Goal: Transaction & Acquisition: Purchase product/service

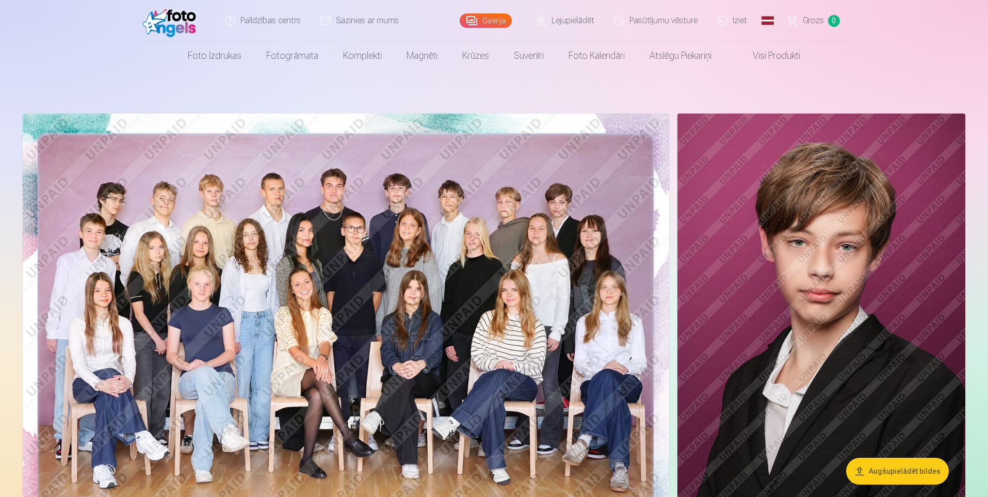
click at [381, 211] on img at bounding box center [346, 328] width 646 height 431
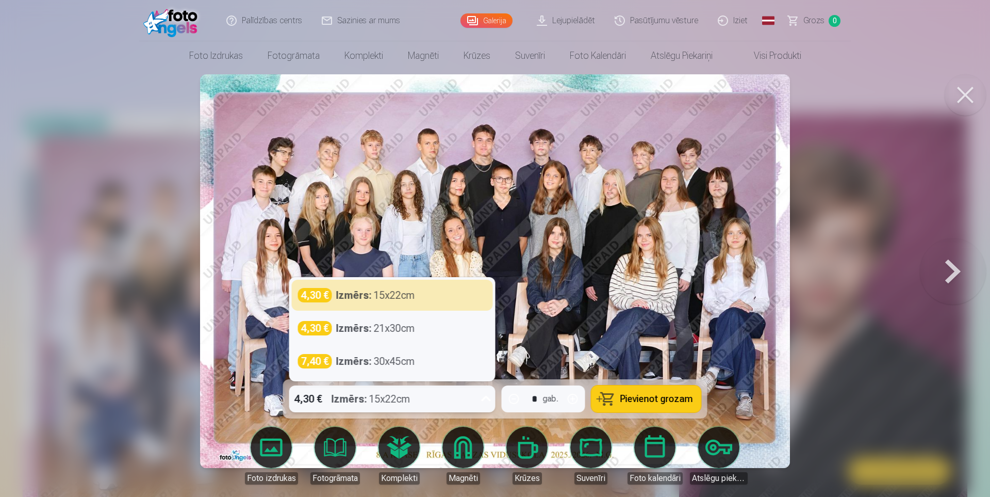
click at [487, 398] on icon at bounding box center [486, 398] width 17 height 17
click at [487, 398] on icon at bounding box center [486, 399] width 10 height 6
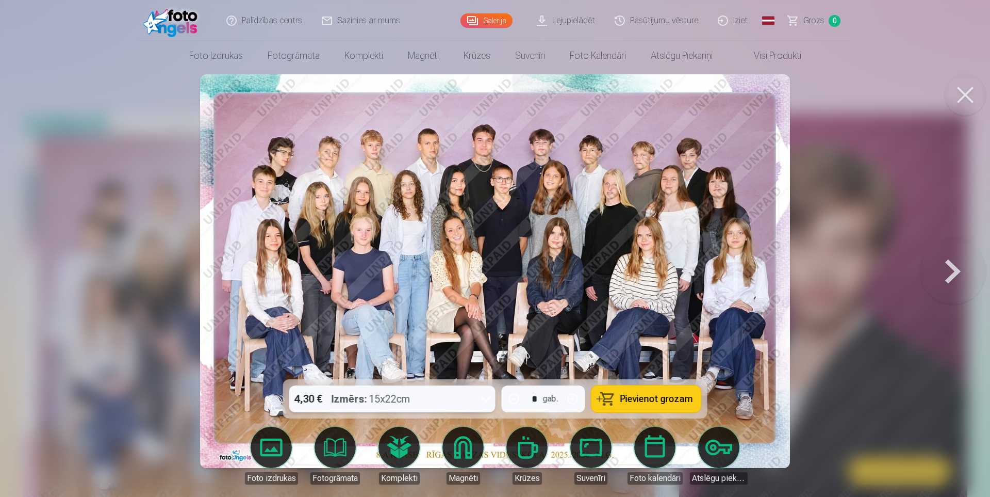
click at [481, 396] on icon at bounding box center [486, 398] width 17 height 17
click at [482, 396] on icon at bounding box center [486, 398] width 17 height 17
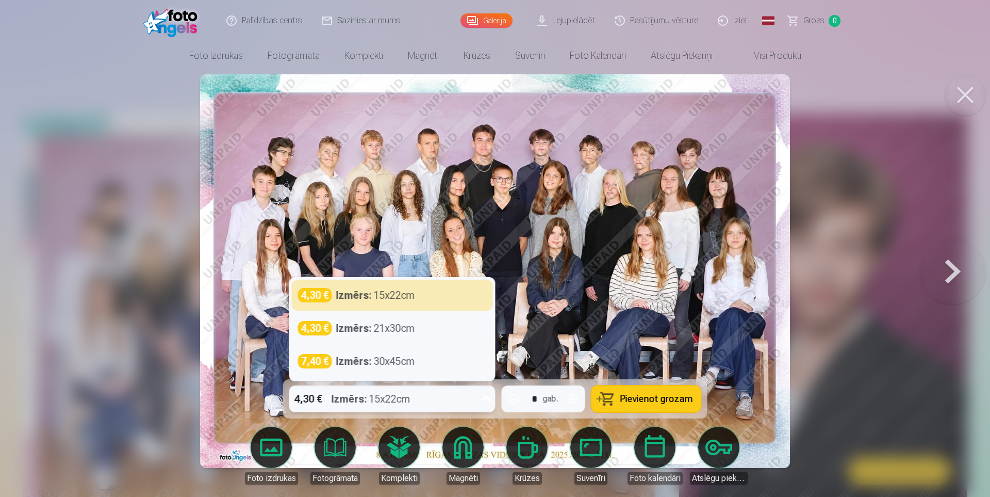
click at [483, 396] on icon at bounding box center [486, 398] width 17 height 17
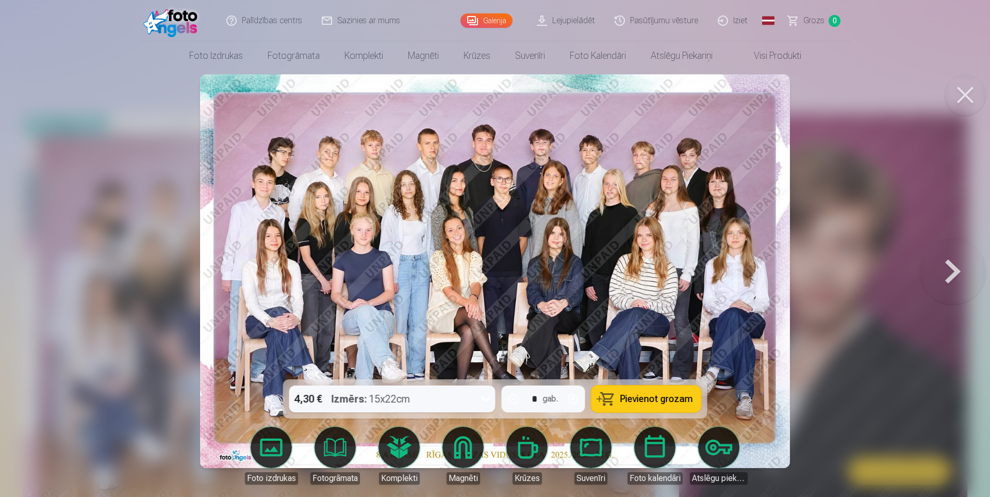
click at [652, 398] on span "Pievienot grozam" at bounding box center [657, 398] width 73 height 9
click at [959, 91] on button at bounding box center [965, 94] width 41 height 41
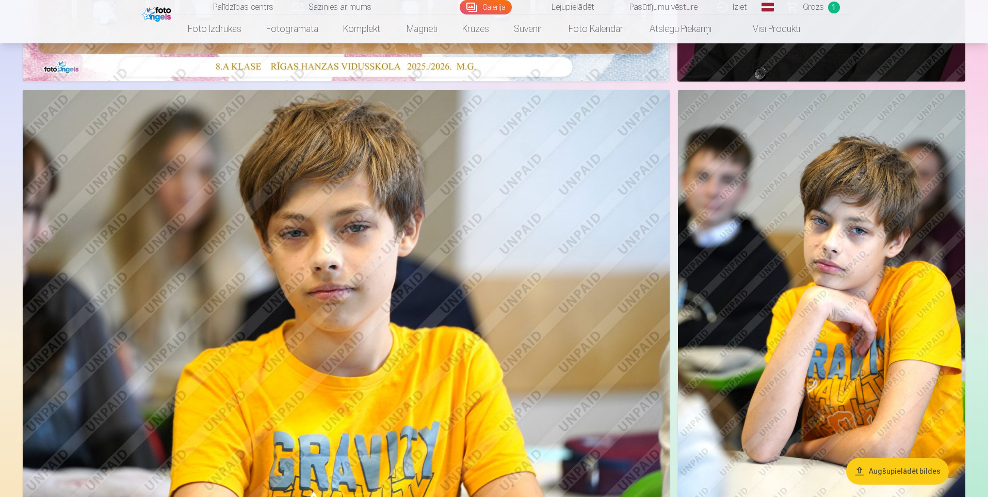
scroll to position [464, 0]
click at [370, 254] on img at bounding box center [346, 304] width 647 height 431
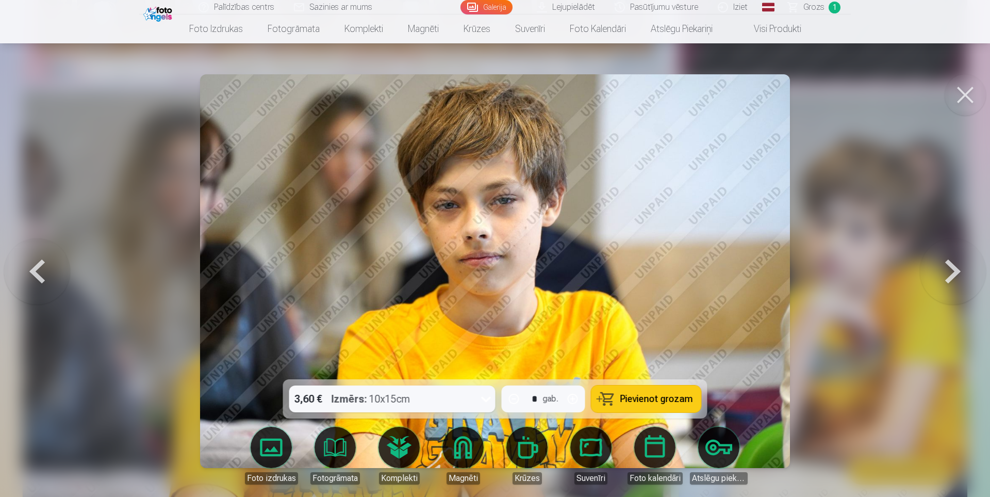
click at [485, 397] on icon at bounding box center [486, 398] width 17 height 17
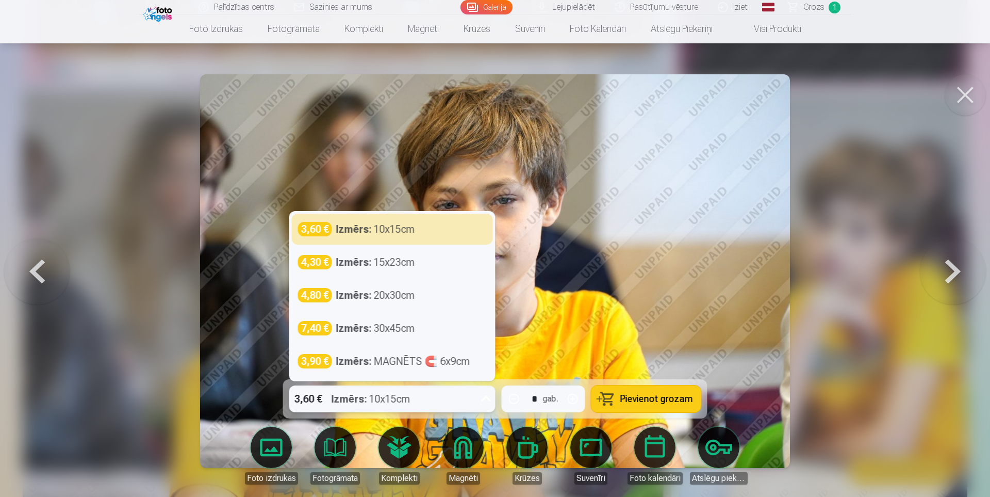
click at [485, 397] on icon at bounding box center [486, 398] width 17 height 17
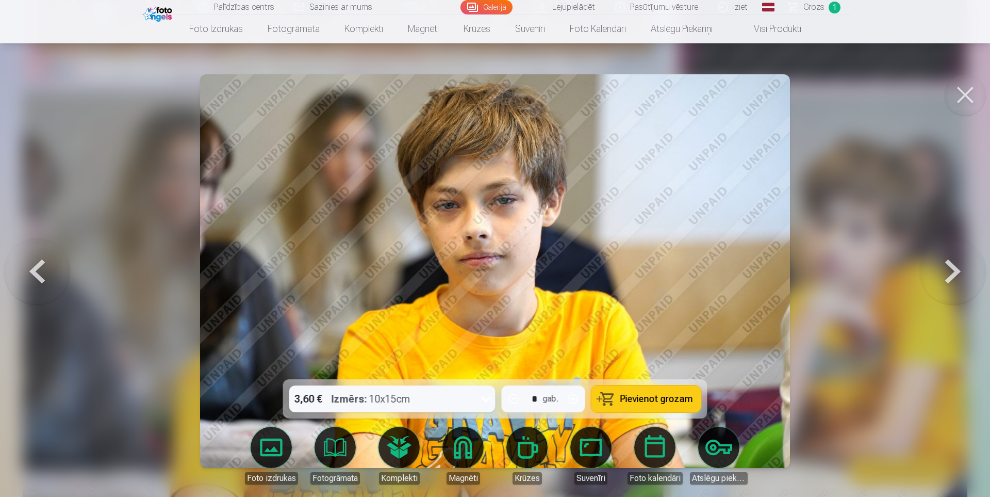
click at [737, 238] on img at bounding box center [495, 271] width 591 height 394
click at [643, 394] on span "Pievienot grozam" at bounding box center [657, 398] width 73 height 9
click at [968, 89] on button at bounding box center [965, 94] width 41 height 41
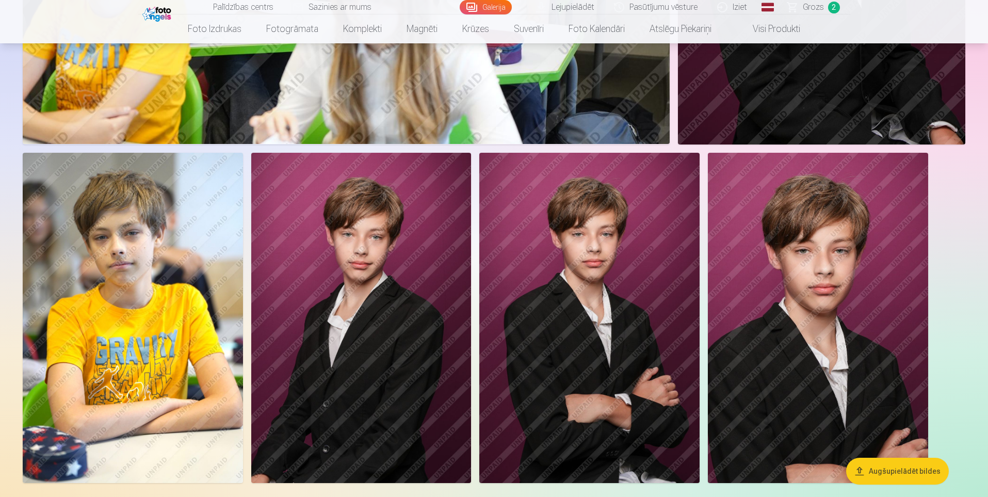
scroll to position [3095, 0]
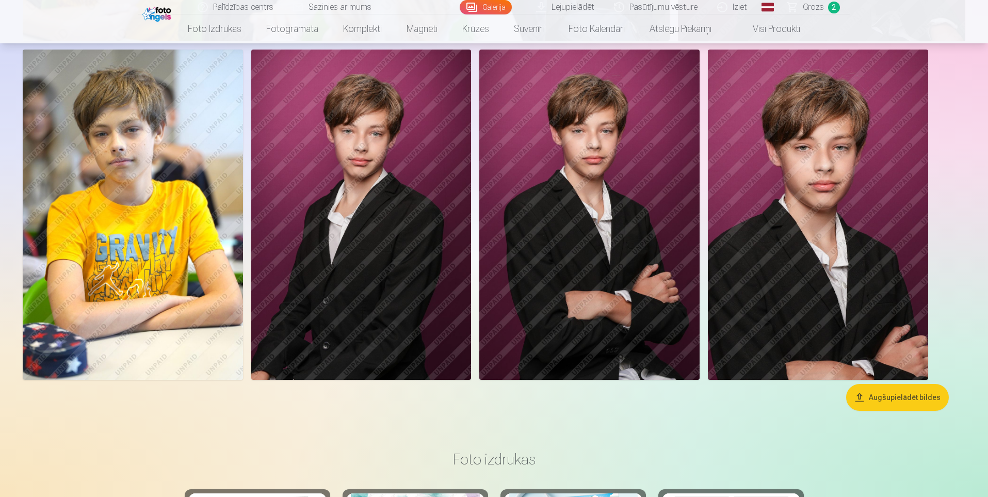
click at [573, 173] on img at bounding box center [589, 215] width 220 height 330
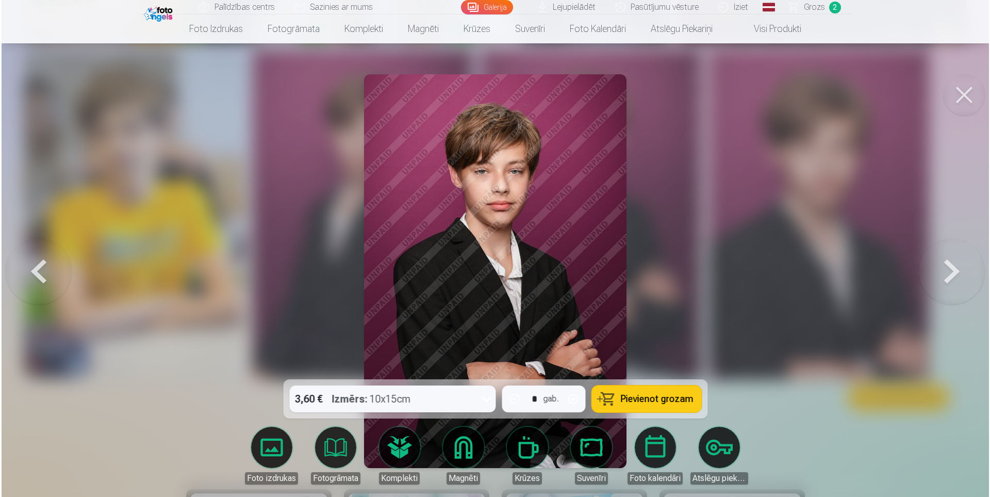
scroll to position [3102, 0]
click at [663, 406] on button "Pievienot grozam" at bounding box center [647, 398] width 110 height 27
click at [815, 8] on span "Grozs" at bounding box center [814, 7] width 21 height 12
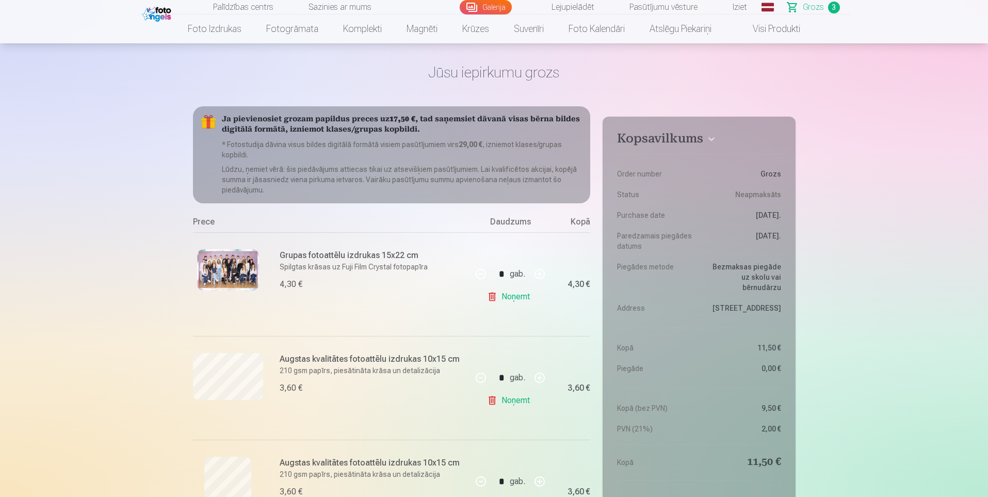
scroll to position [103, 0]
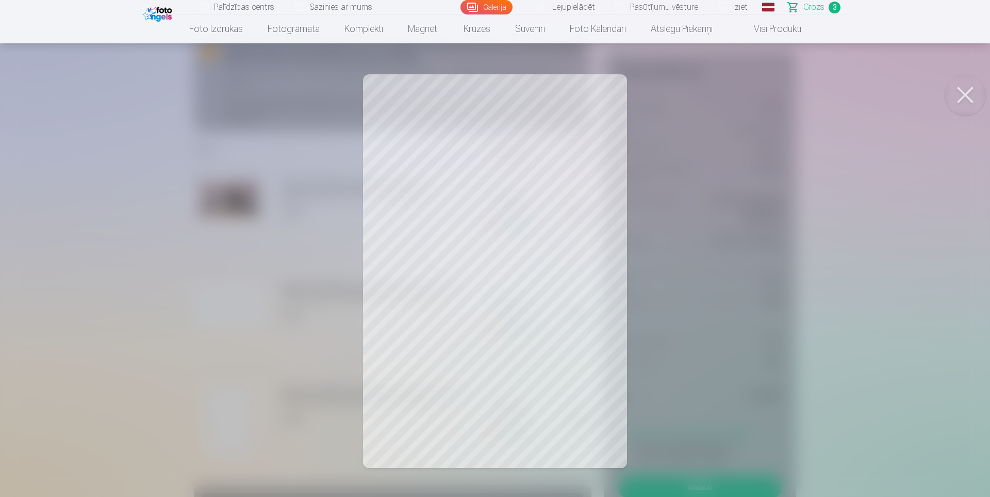
click at [965, 101] on button at bounding box center [965, 94] width 41 height 41
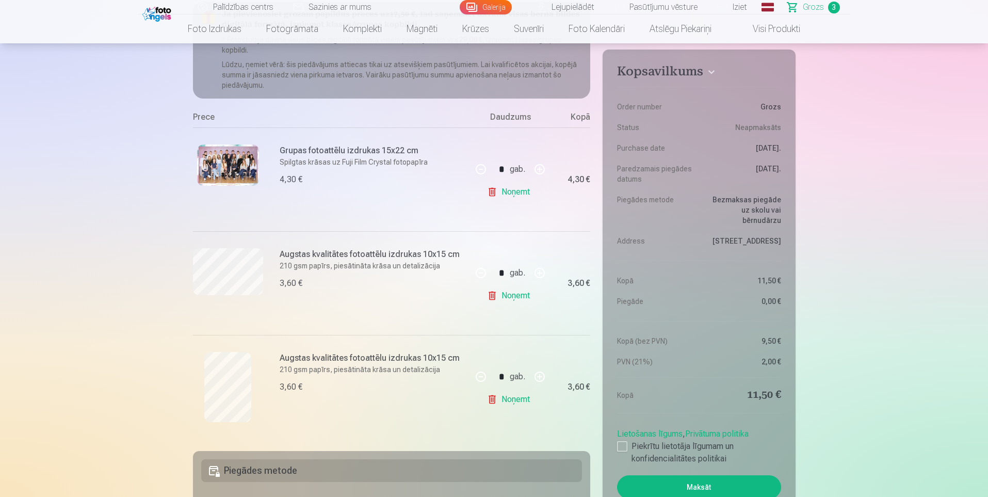
scroll to position [155, 0]
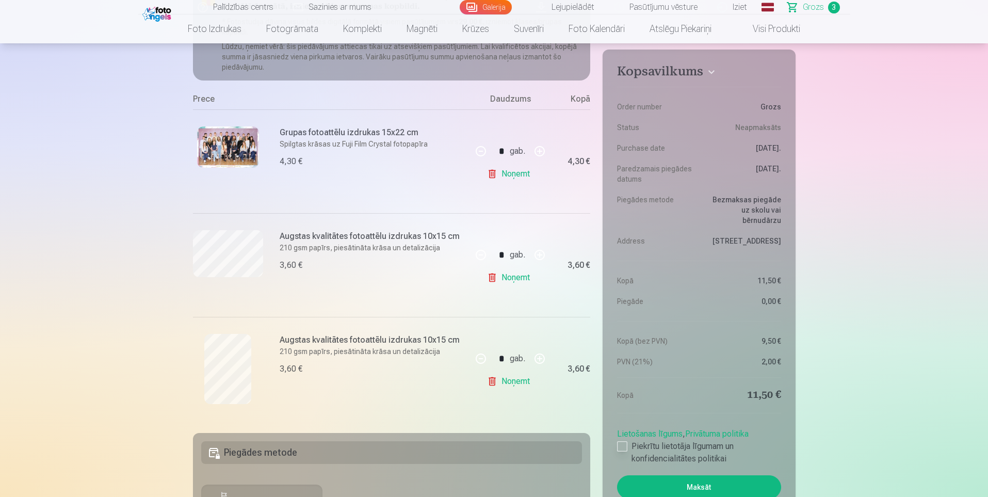
click at [623, 448] on div at bounding box center [622, 446] width 10 height 10
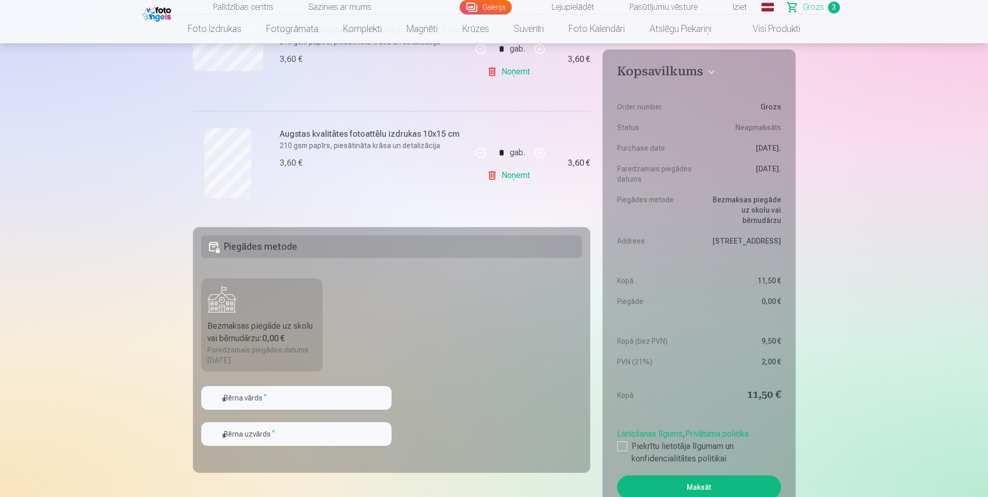
scroll to position [361, 0]
click at [287, 317] on label "Bezmaksas piegāde uz skolu vai bērnudārzu : 0,00 € Paredzamais piegādes datums …" at bounding box center [262, 324] width 122 height 93
click at [263, 400] on input "text" at bounding box center [296, 397] width 190 height 24
type input "*****"
type input "******"
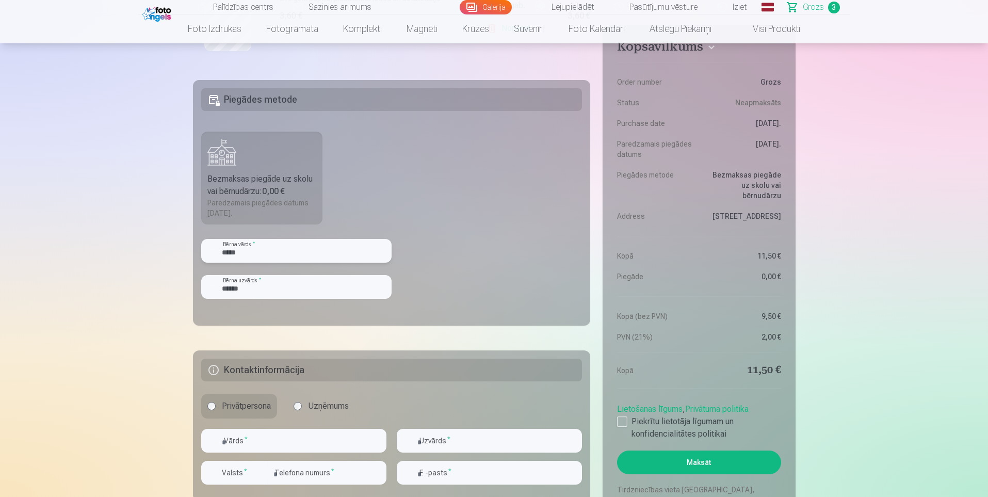
scroll to position [567, 0]
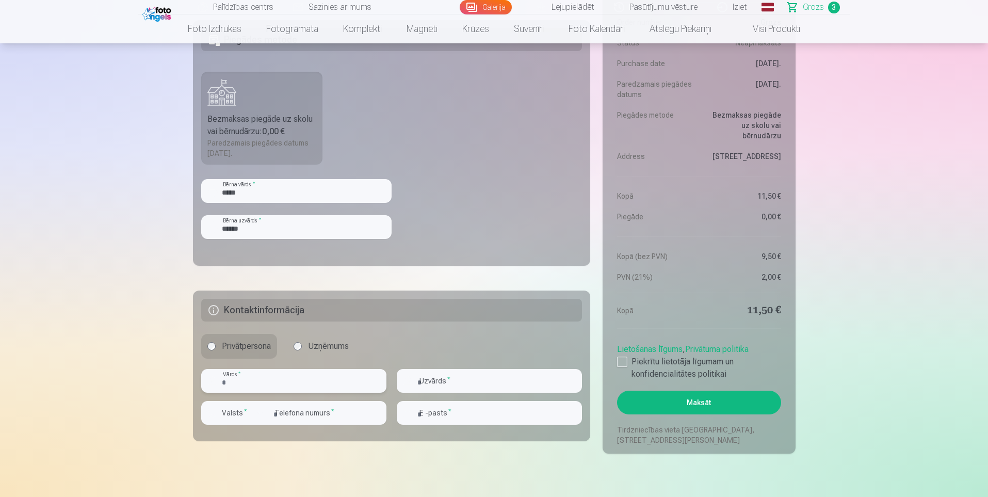
click at [254, 379] on input "text" at bounding box center [293, 381] width 185 height 24
click at [261, 412] on div "button" at bounding box center [260, 412] width 12 height 12
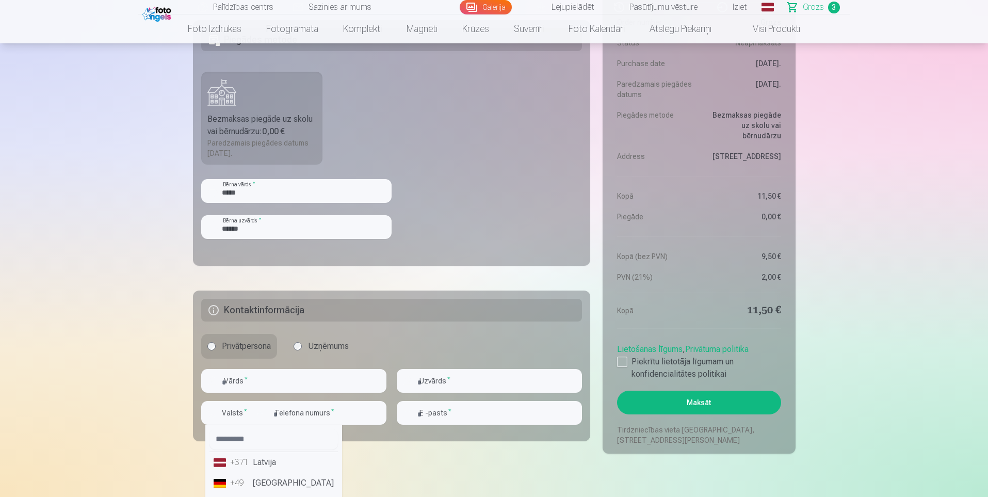
click at [259, 460] on li "+371 Latvija" at bounding box center [273, 462] width 128 height 21
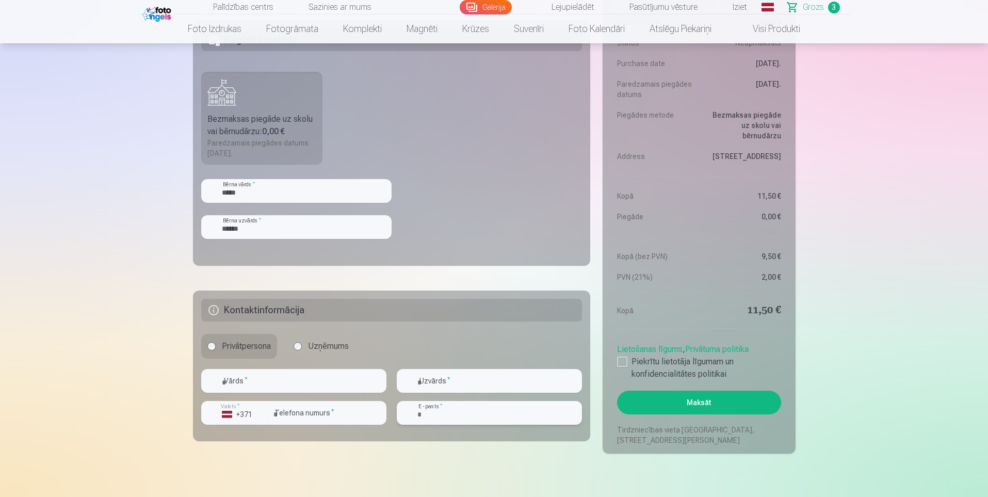
click at [468, 415] on input "email" at bounding box center [489, 413] width 185 height 24
click at [284, 380] on input "text" at bounding box center [293, 381] width 185 height 24
type input "******"
click at [460, 387] on input "text" at bounding box center [489, 381] width 185 height 24
type input "****"
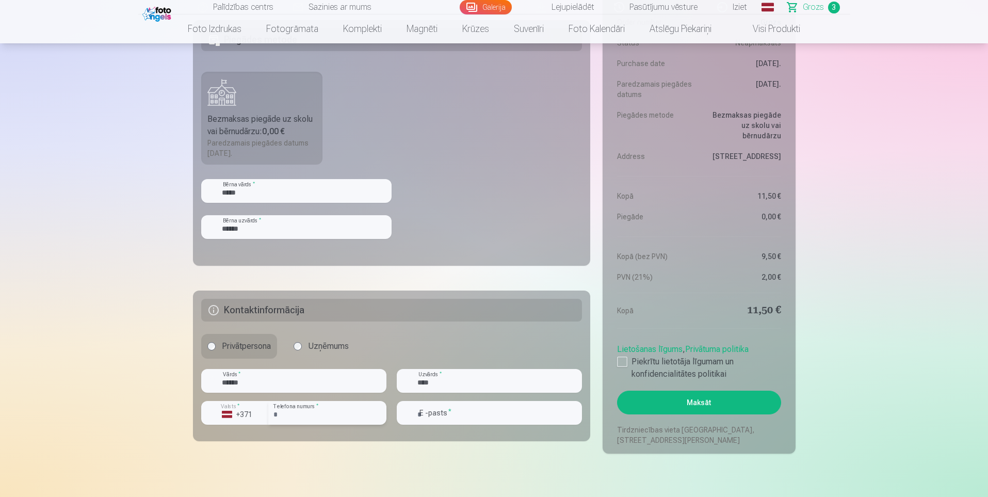
drag, startPoint x: 310, startPoint y: 412, endPoint x: 306, endPoint y: 402, distance: 10.4
click at [310, 412] on input "number" at bounding box center [327, 413] width 118 height 24
type input "********"
click at [472, 413] on input "email" at bounding box center [489, 413] width 185 height 24
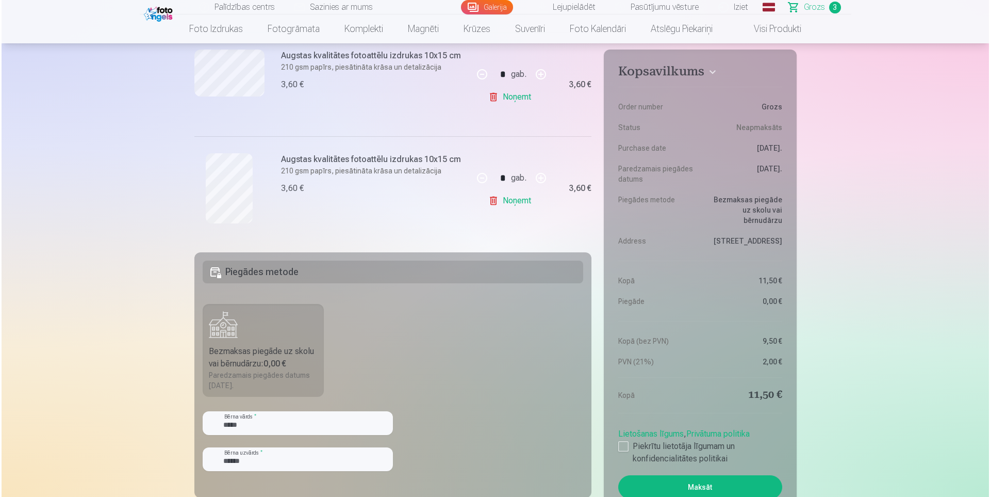
scroll to position [464, 0]
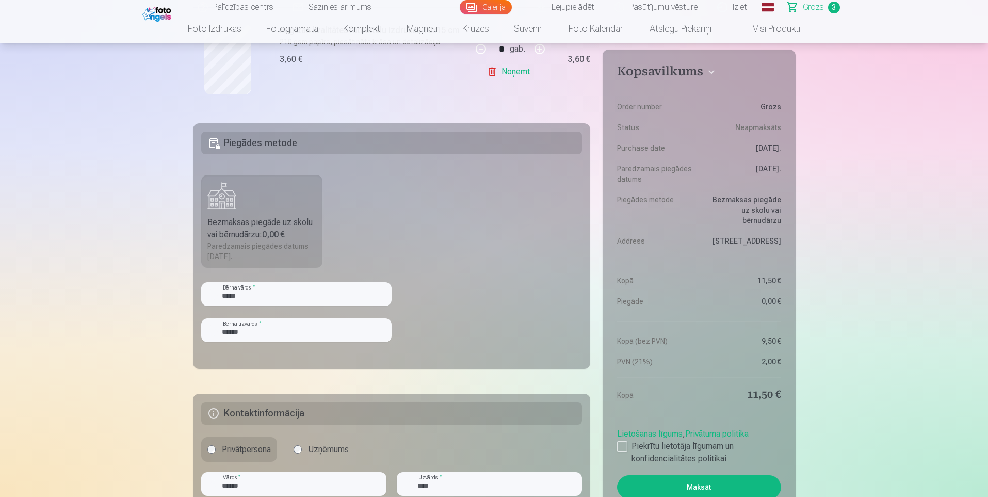
type input "**********"
click at [727, 485] on button "Maksāt" at bounding box center [699, 487] width 164 height 24
